Goal: Check status: Check status

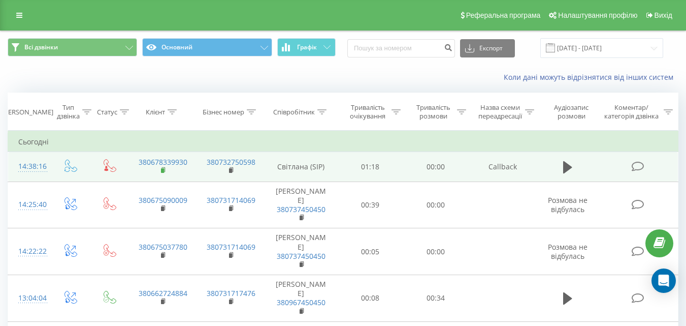
click at [163, 171] on rect at bounding box center [162, 170] width 3 height 5
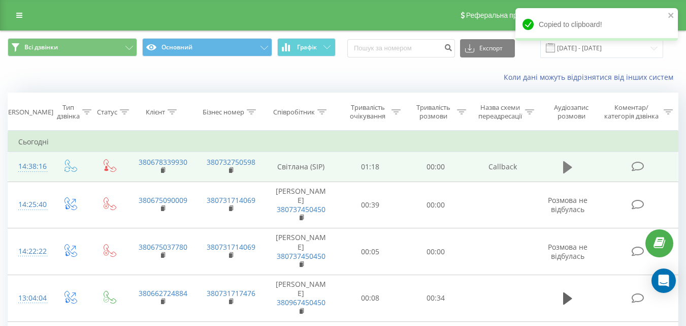
click at [566, 166] on icon at bounding box center [567, 167] width 9 height 12
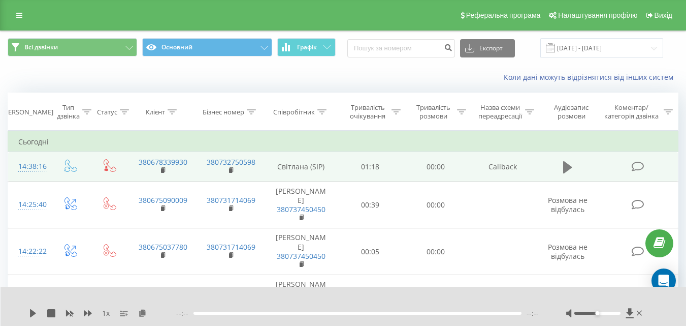
click at [566, 166] on icon at bounding box center [567, 167] width 9 height 12
click at [565, 158] on td at bounding box center [568, 166] width 63 height 29
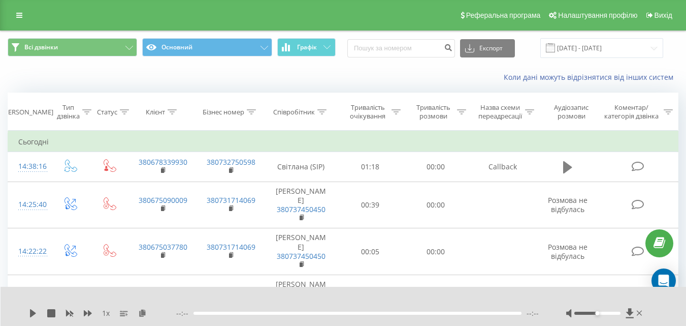
click at [566, 175] on button at bounding box center [567, 166] width 15 height 15
click at [566, 168] on icon at bounding box center [567, 167] width 9 height 12
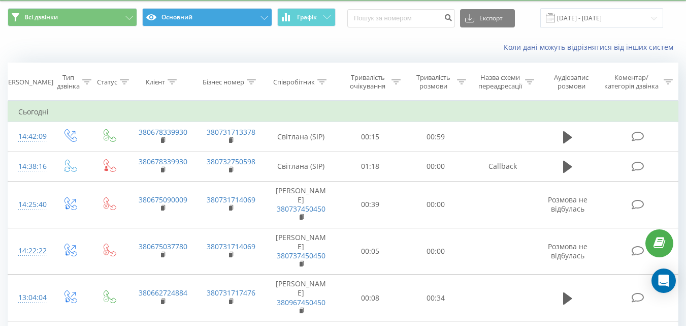
scroll to position [51, 0]
